Goal: Information Seeking & Learning: Learn about a topic

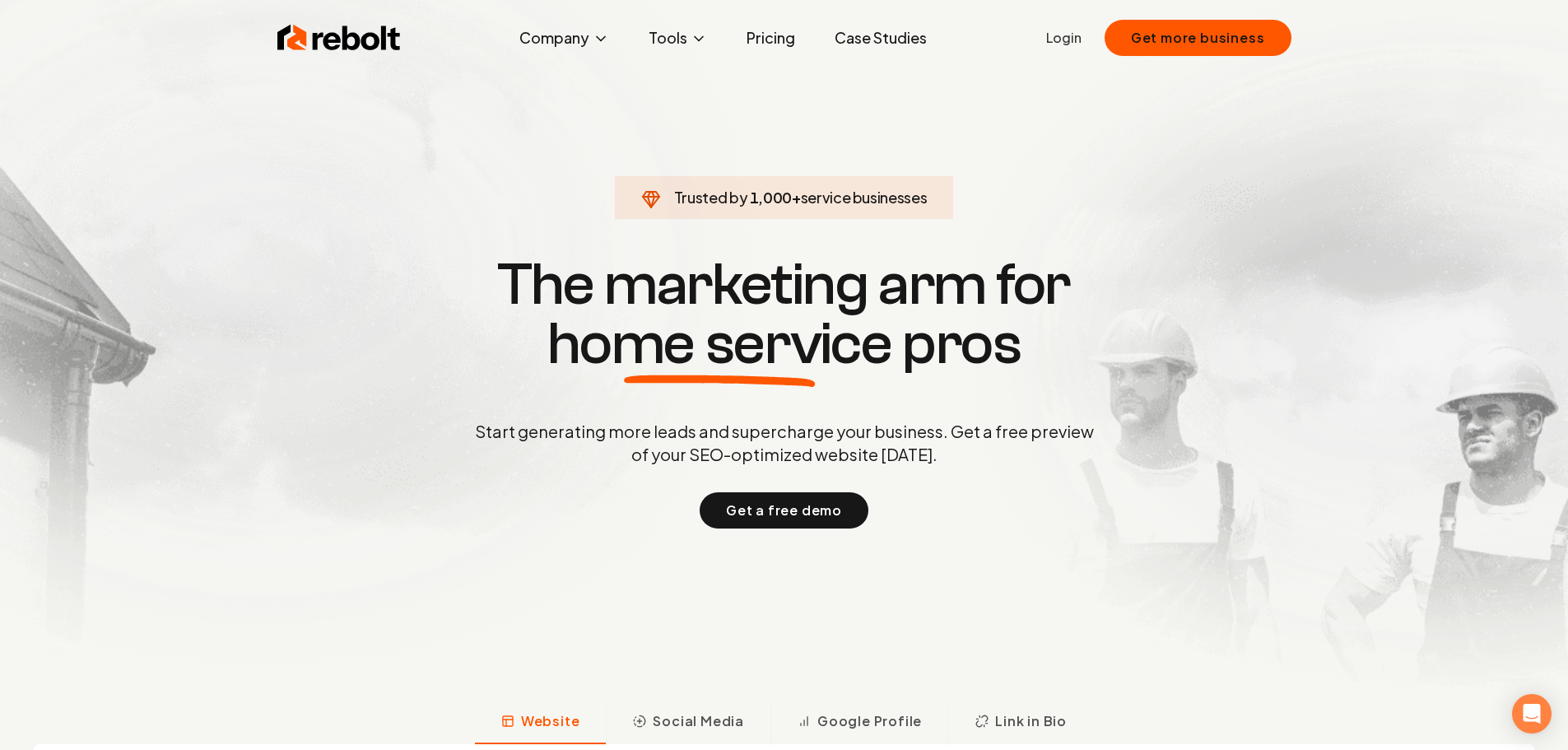
click at [770, 37] on link "Pricing" at bounding box center [770, 38] width 74 height 33
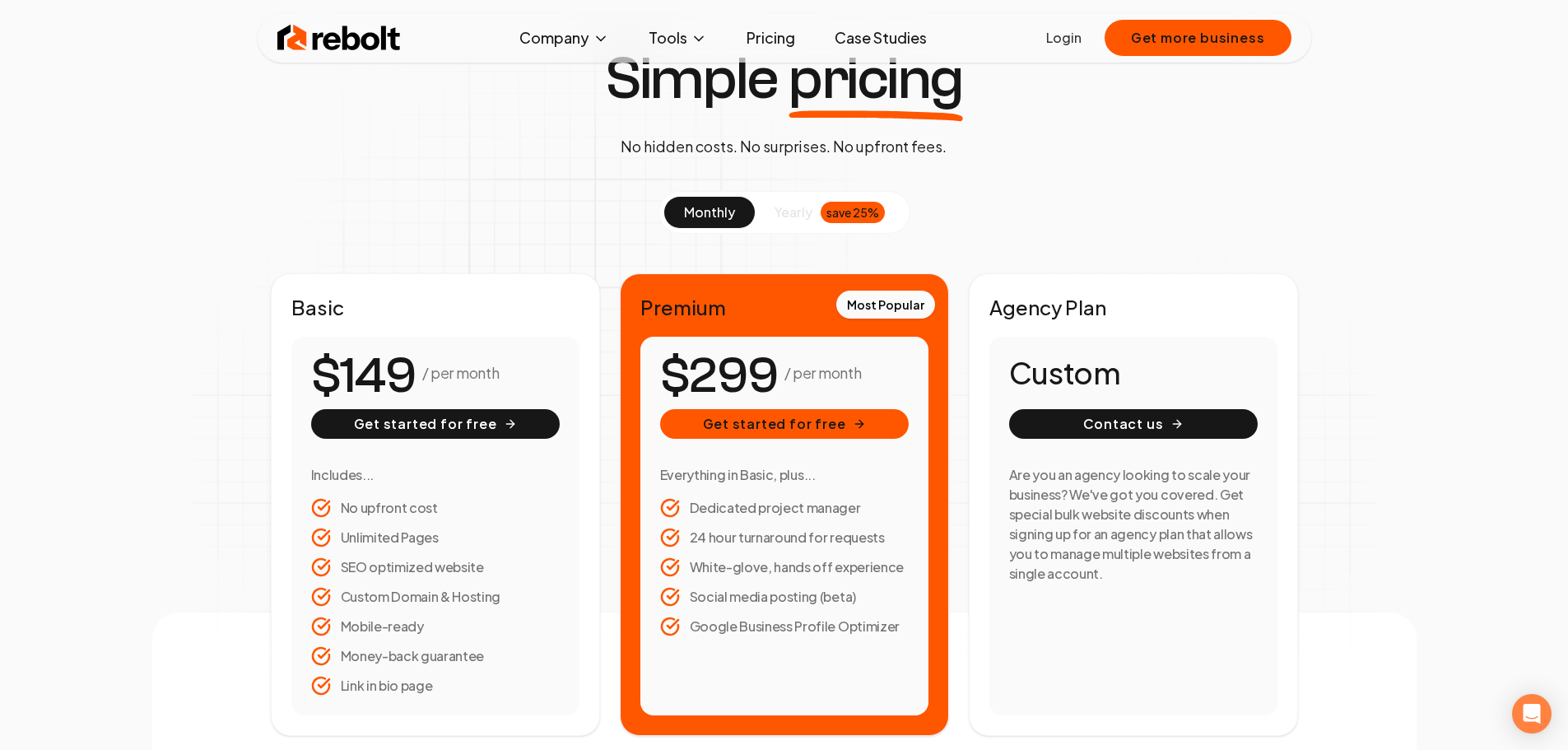
scroll to position [165, 0]
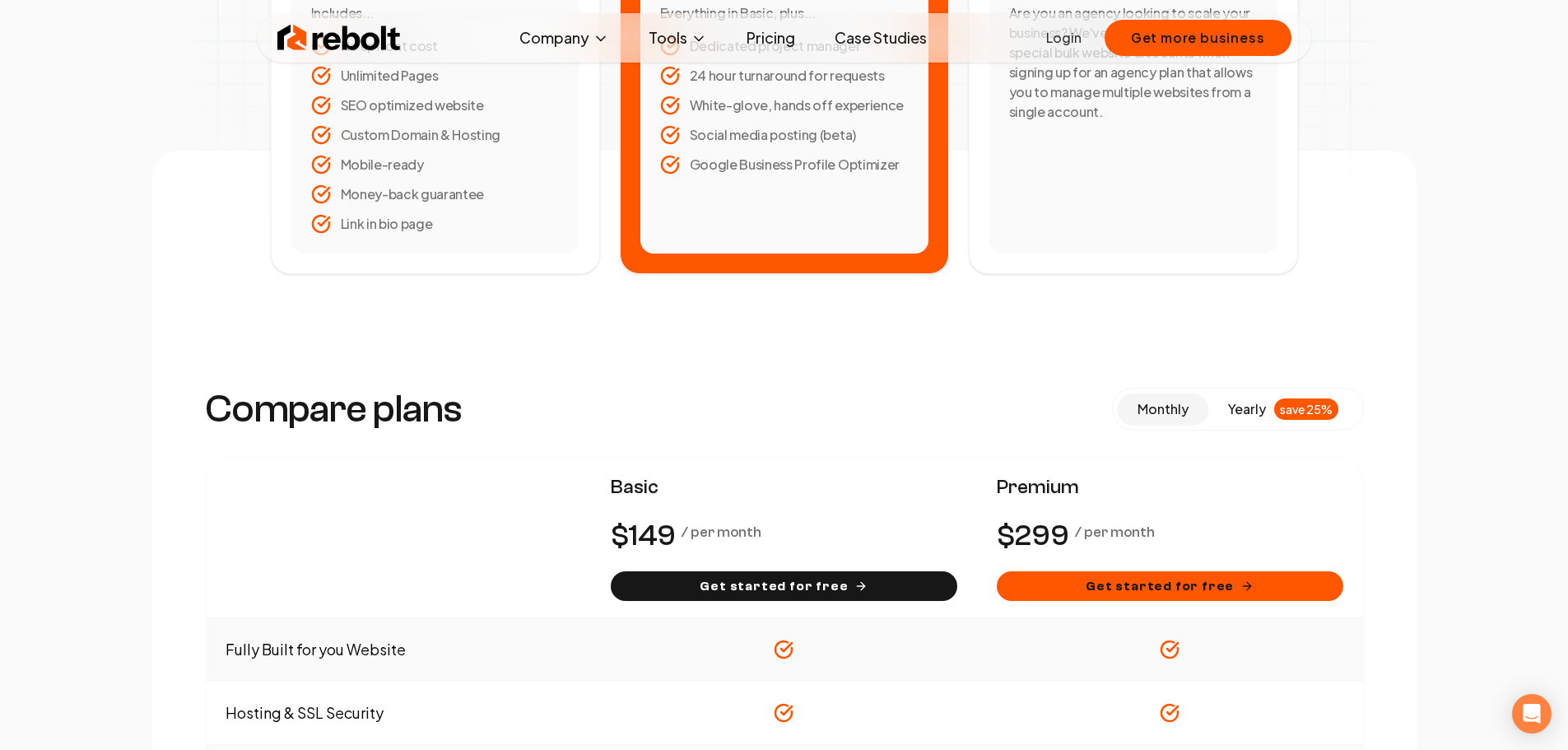
scroll to position [329, 0]
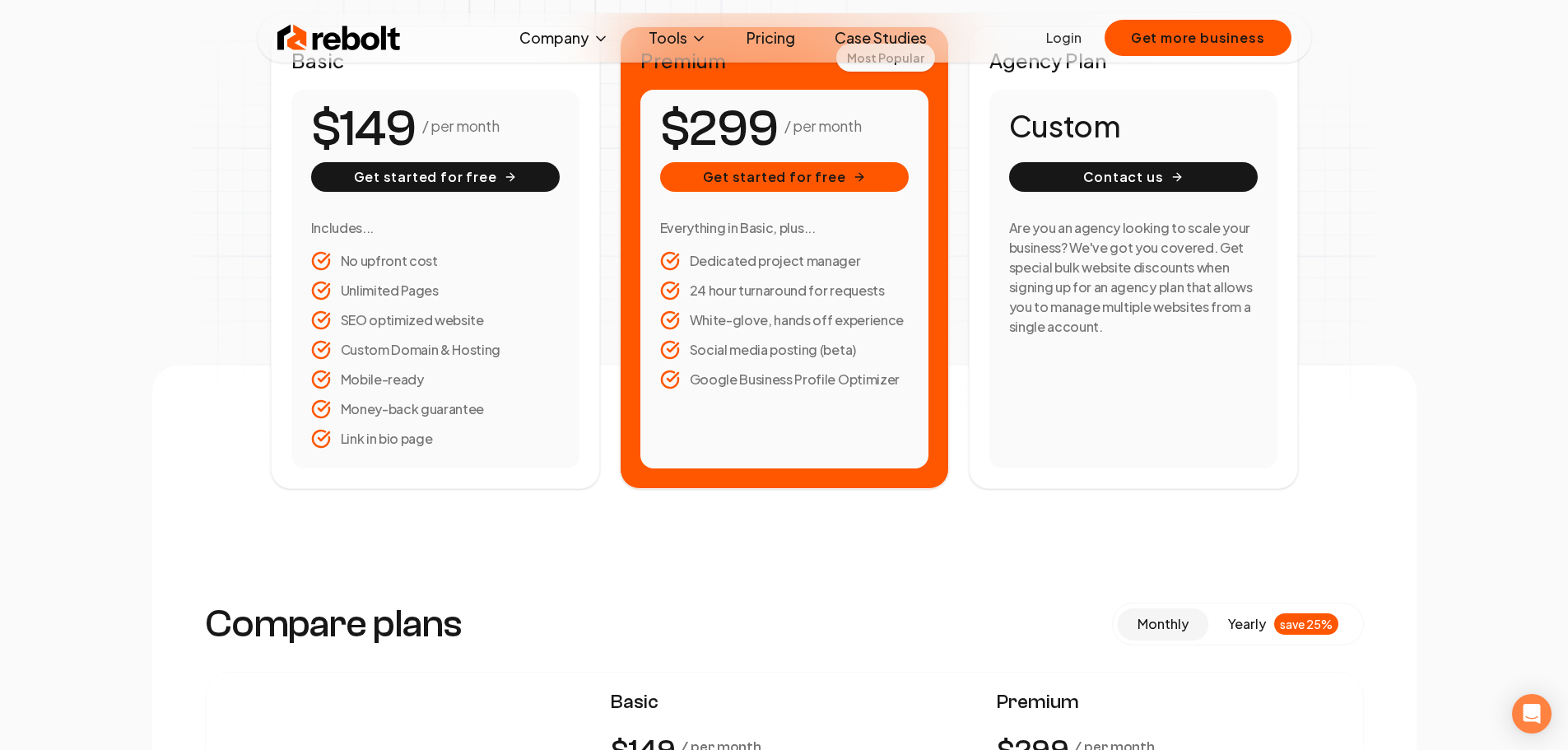
click at [773, 37] on link "Pricing" at bounding box center [770, 38] width 74 height 33
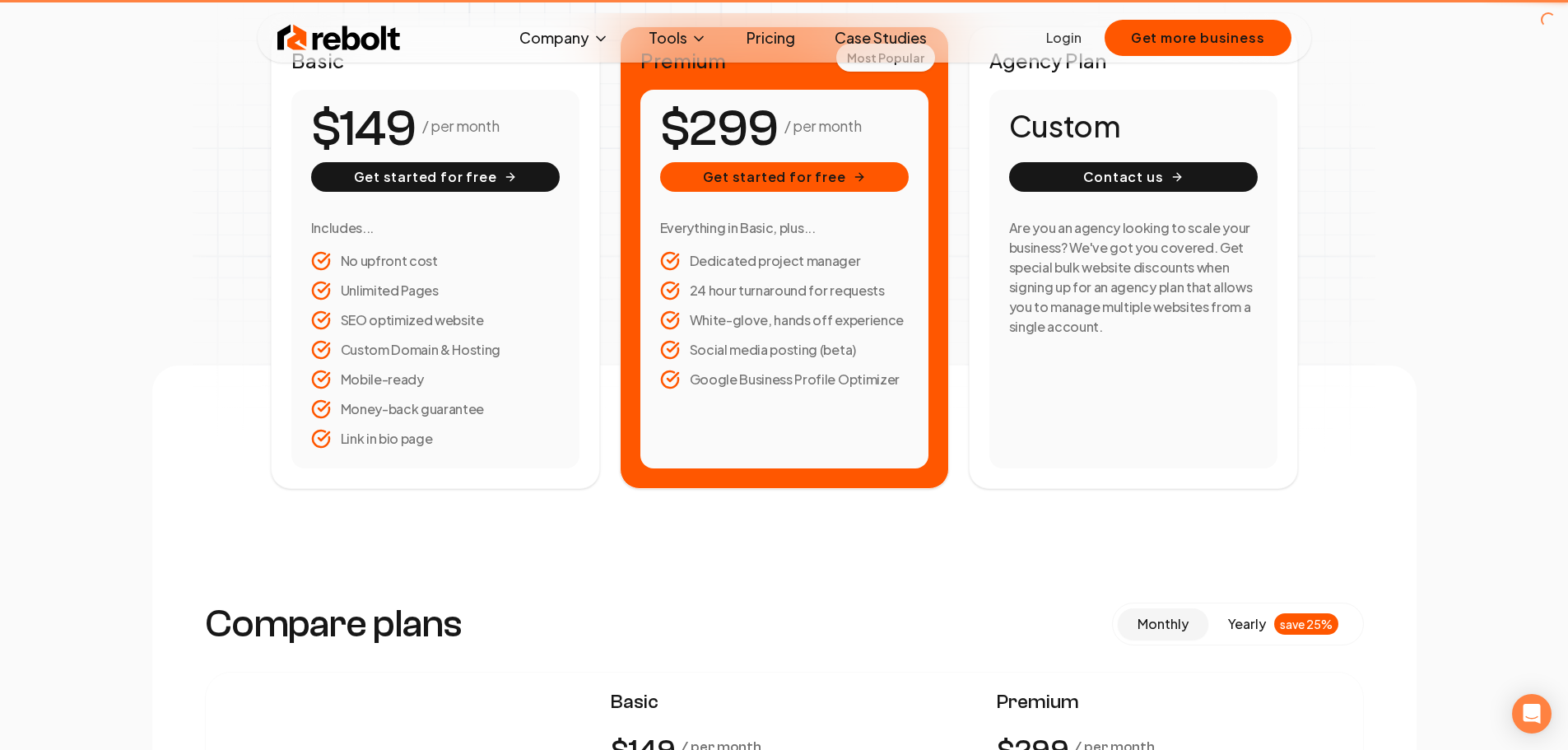
scroll to position [0, 0]
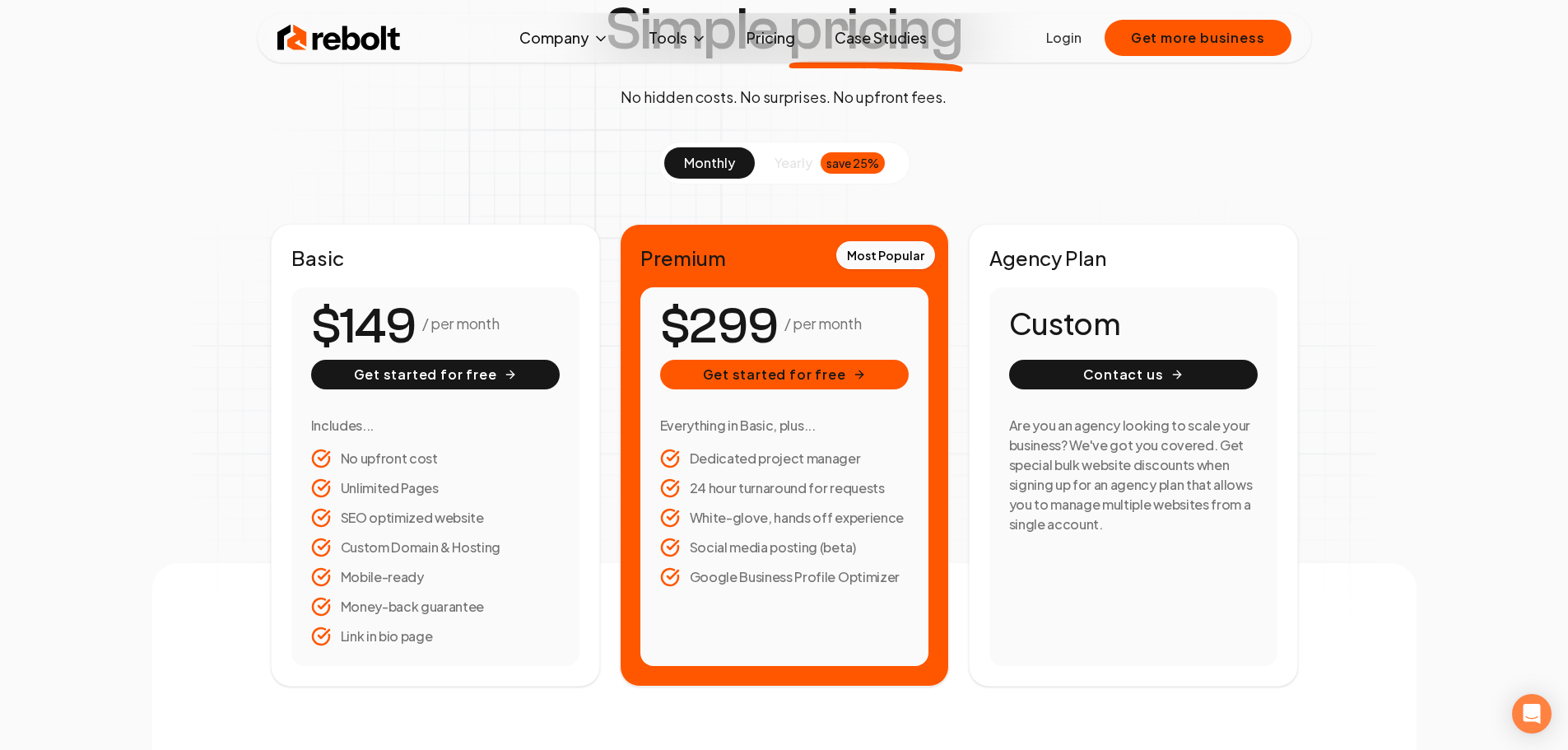
scroll to position [165, 0]
